Goal: Find specific page/section: Find specific page/section

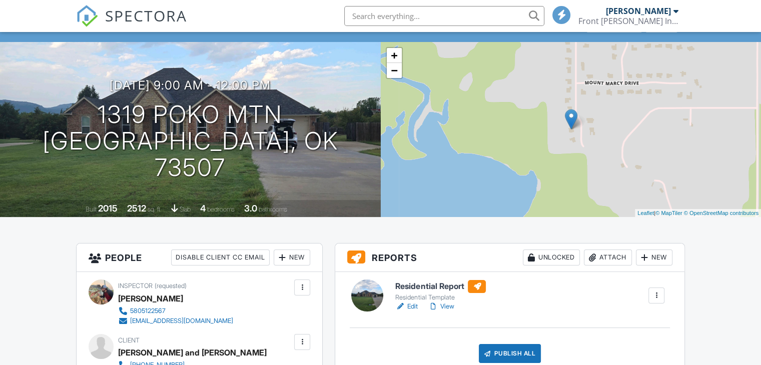
click at [448, 307] on link "View" at bounding box center [441, 307] width 26 height 10
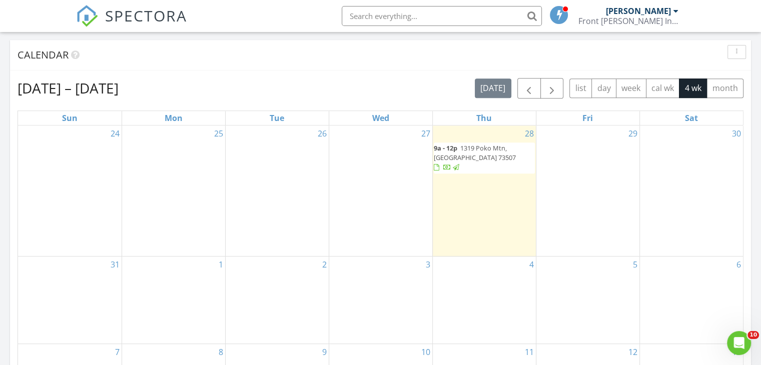
scroll to position [50, 0]
